Goal: Communication & Community: Answer question/provide support

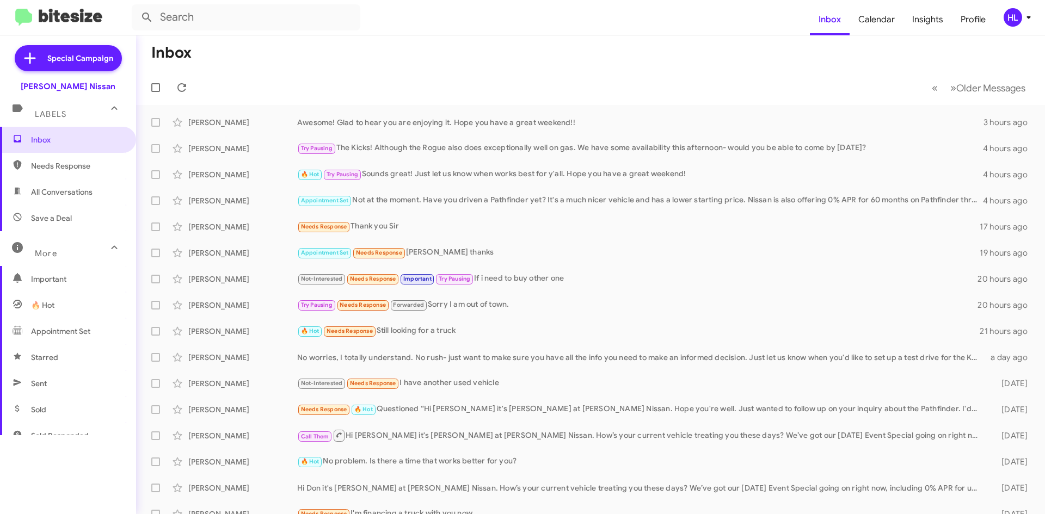
click at [47, 13] on img at bounding box center [58, 18] width 87 height 18
click at [84, 186] on span "All Conversations" at bounding box center [68, 192] width 136 height 26
type input "in:all-conversations"
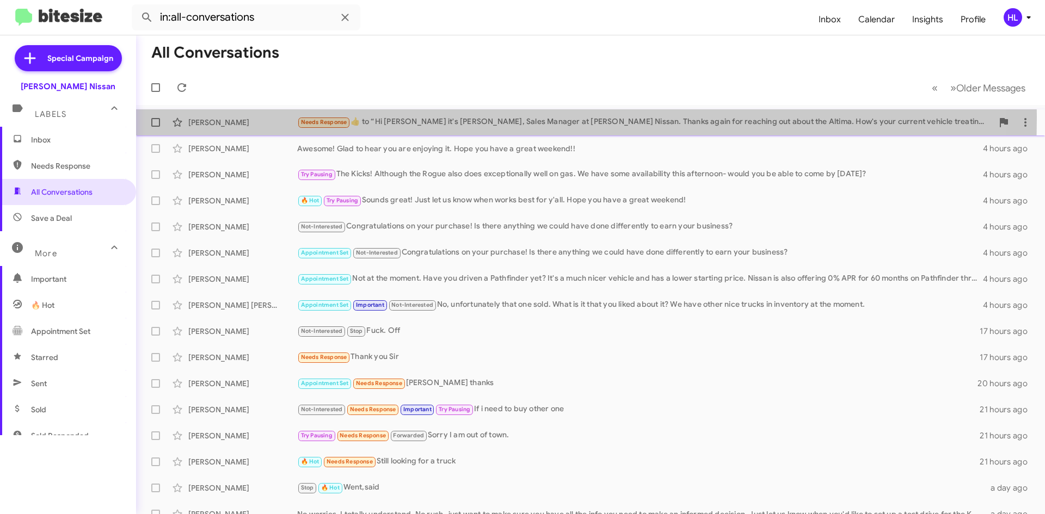
click at [261, 116] on div "Chanka Guy Needs Response ​👍​ to “ Hi [PERSON_NAME] it's [PERSON_NAME], Sales M…" at bounding box center [590, 123] width 891 height 22
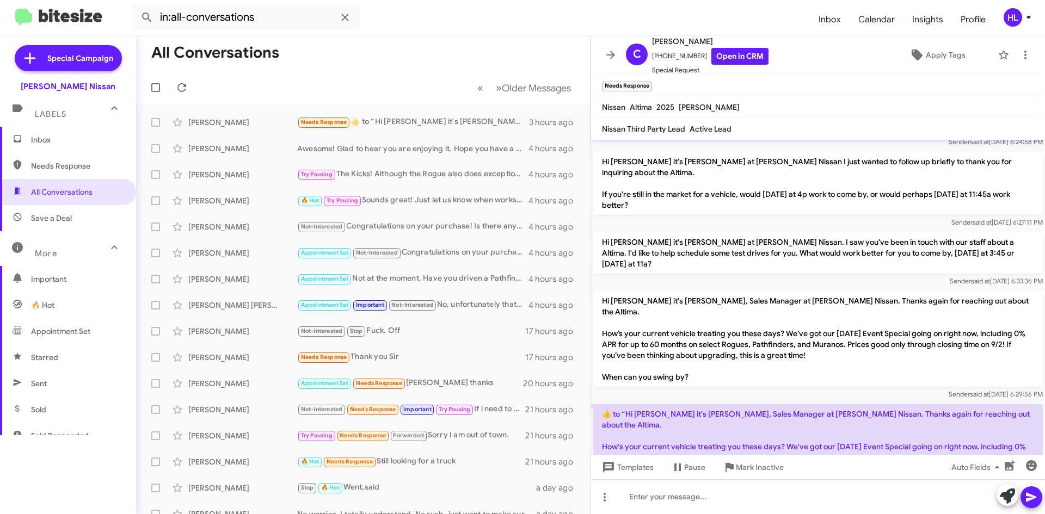
scroll to position [474, 0]
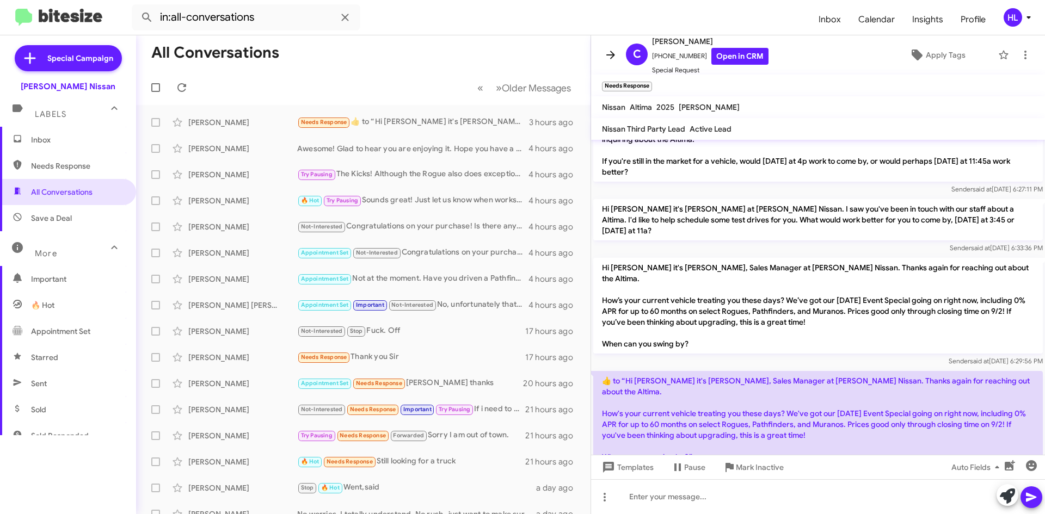
click at [614, 52] on icon at bounding box center [610, 54] width 13 height 13
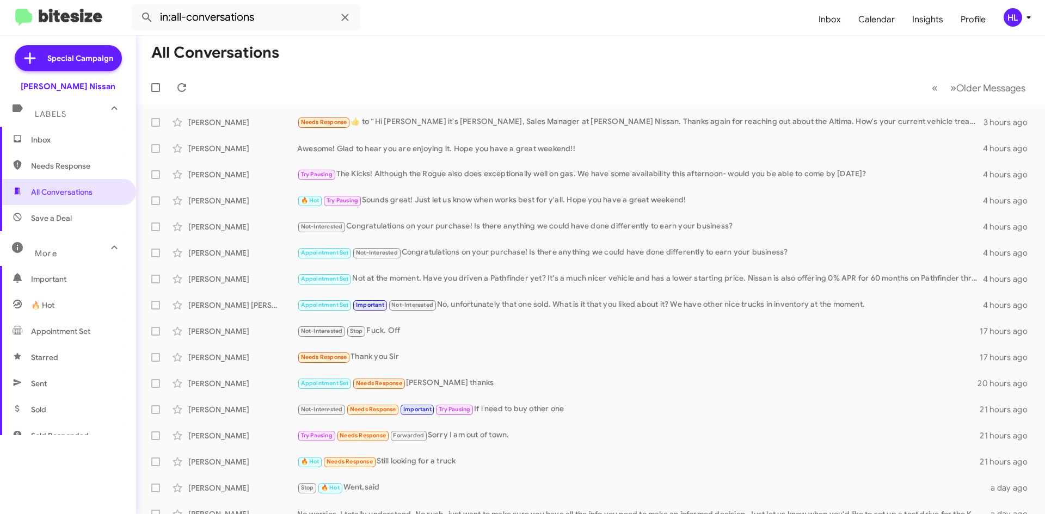
click at [40, 24] on img at bounding box center [58, 18] width 87 height 18
